Goal: Task Accomplishment & Management: Use online tool/utility

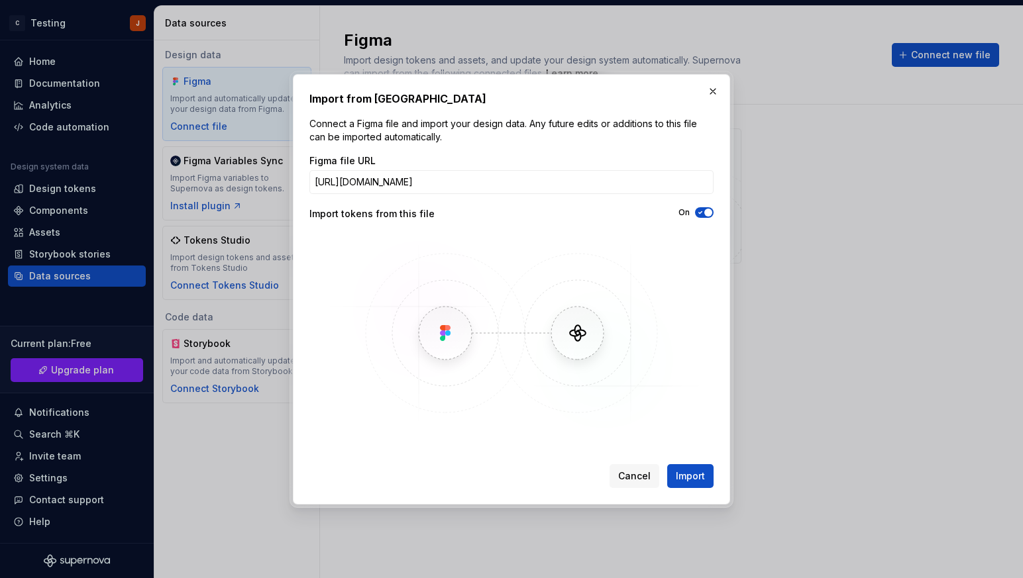
click at [715, 79] on div "Import from Figma Connect a Figma file and import your design data. Any future …" at bounding box center [511, 289] width 437 height 431
click at [714, 92] on button "button" at bounding box center [713, 91] width 19 height 19
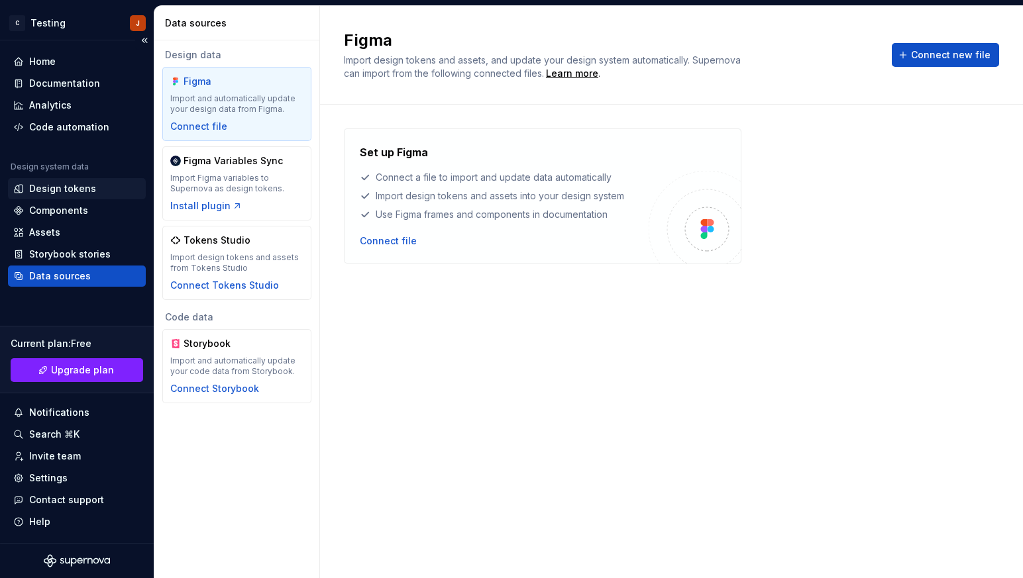
click at [95, 186] on div "Design tokens" at bounding box center [76, 188] width 127 height 13
